Goal: Transaction & Acquisition: Purchase product/service

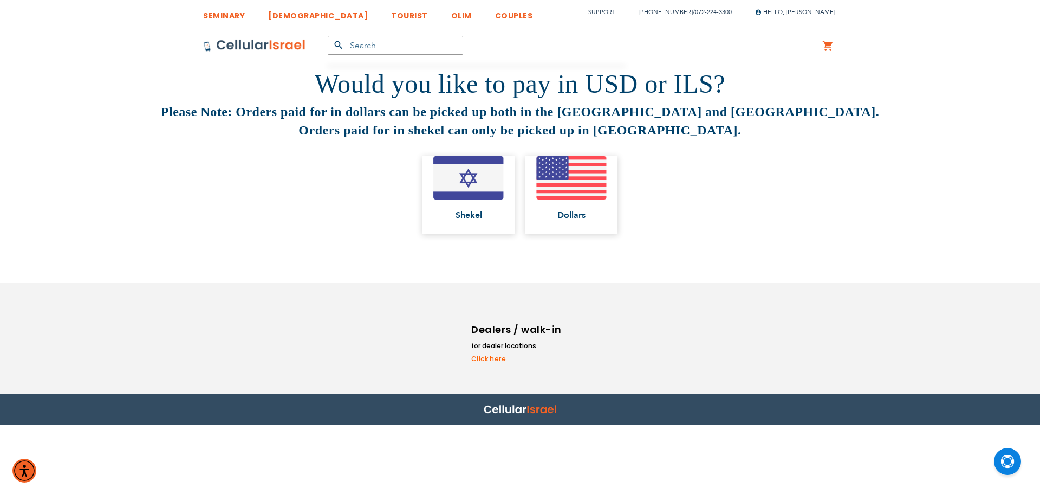
click at [407, 53] on input "text" at bounding box center [395, 45] width 135 height 19
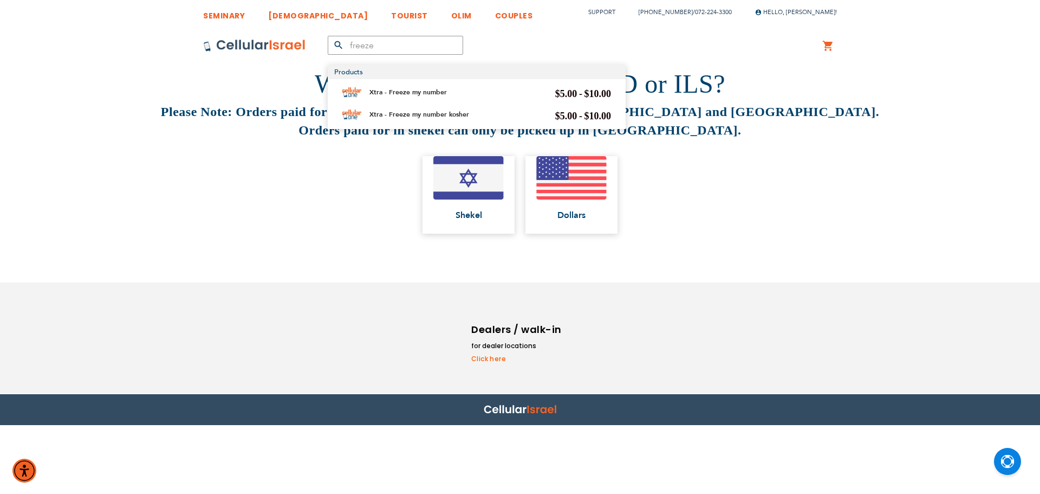
type input "freeze"
click at [447, 111] on link "Xtra - Freeze my number kosher" at bounding box center [419, 114] width 100 height 9
